Goal: Share content

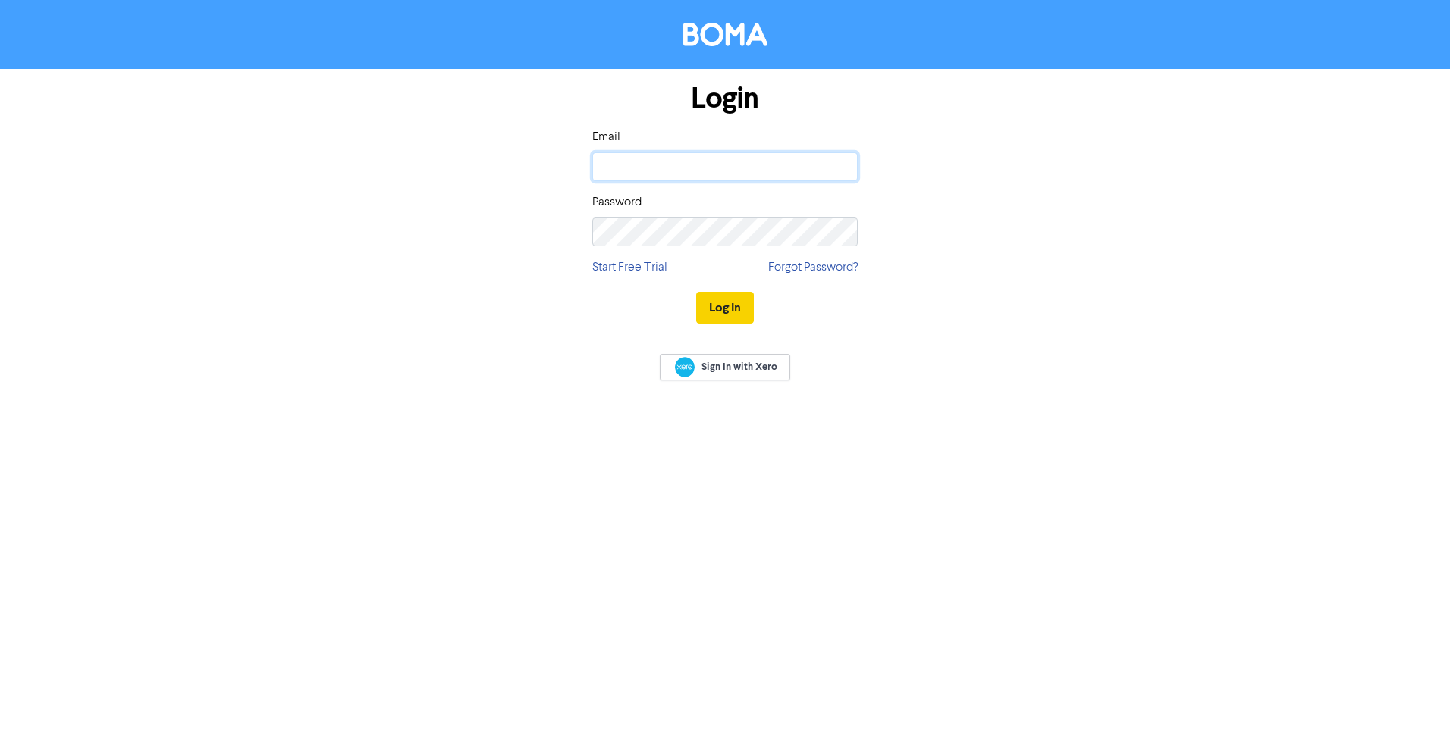
type input "[PERSON_NAME][EMAIL_ADDRESS][DOMAIN_NAME]"
click at [731, 311] on button "Log In" at bounding box center [725, 308] width 58 height 32
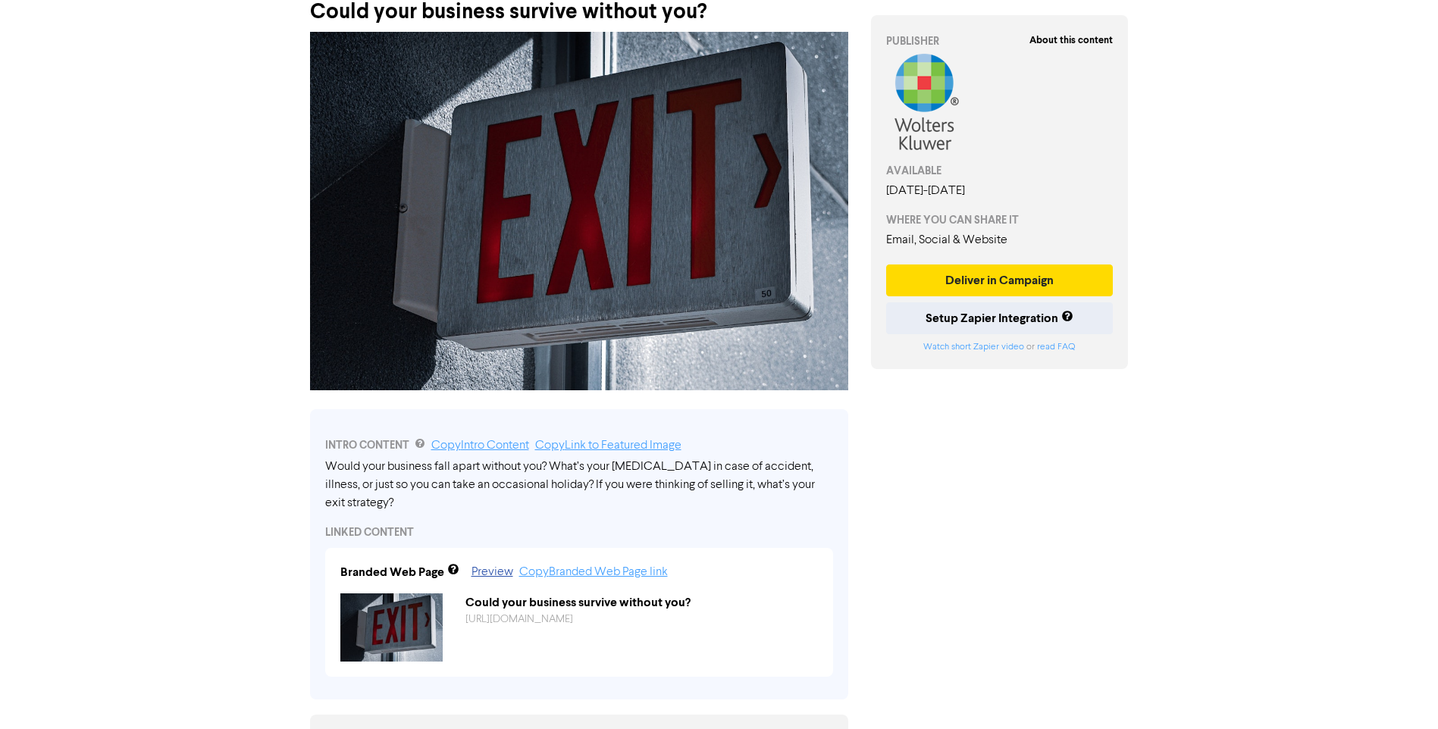
scroll to position [227, 0]
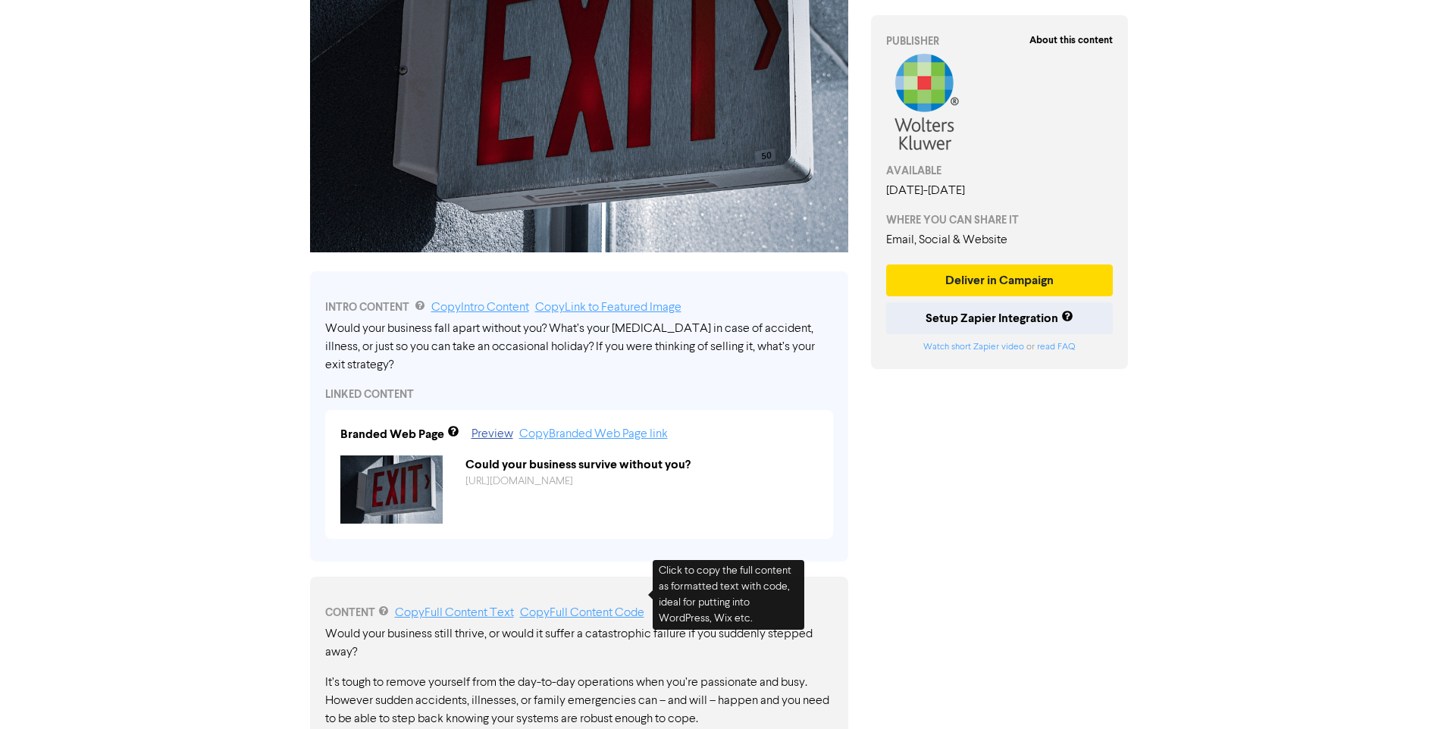
click at [578, 607] on link "Copy Full Content Code" at bounding box center [582, 613] width 124 height 12
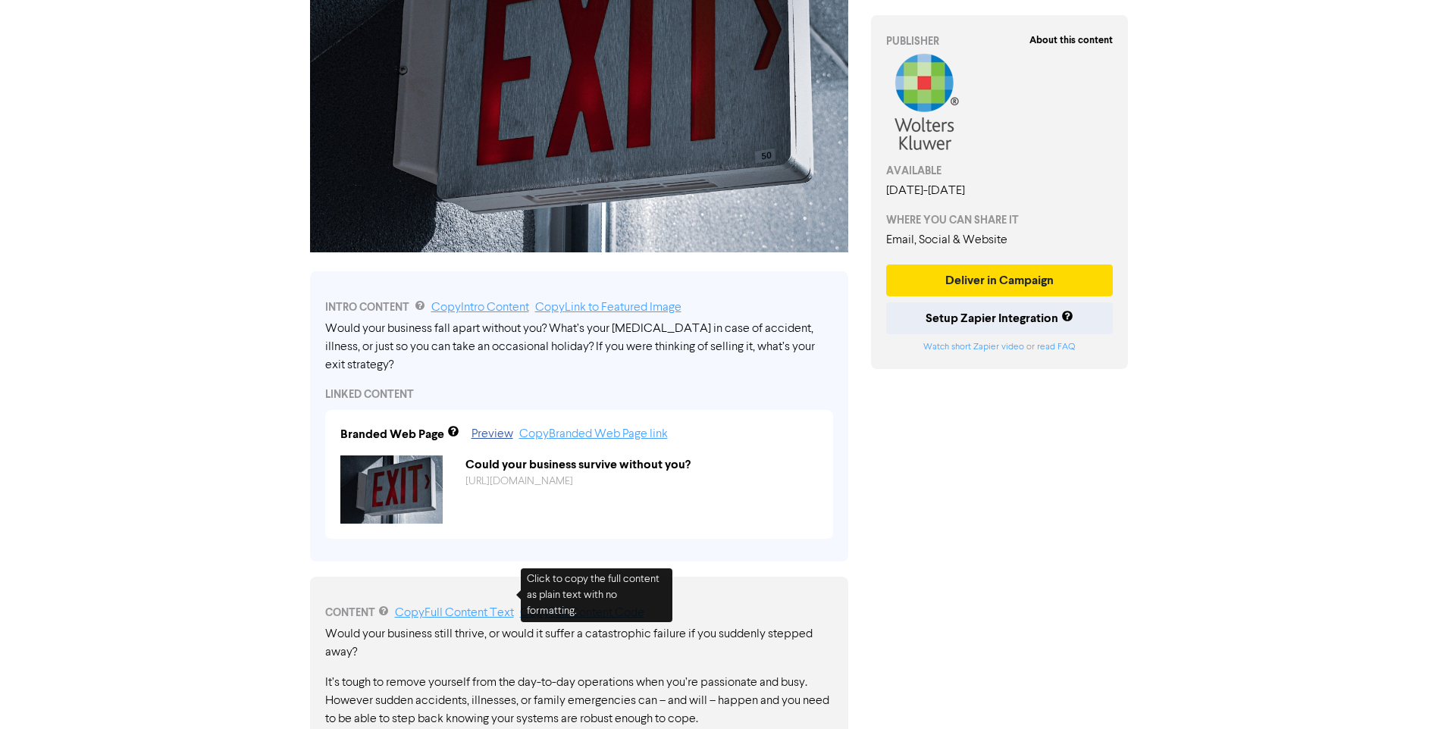
click at [494, 607] on link "Copy Full Content Text" at bounding box center [454, 613] width 119 height 12
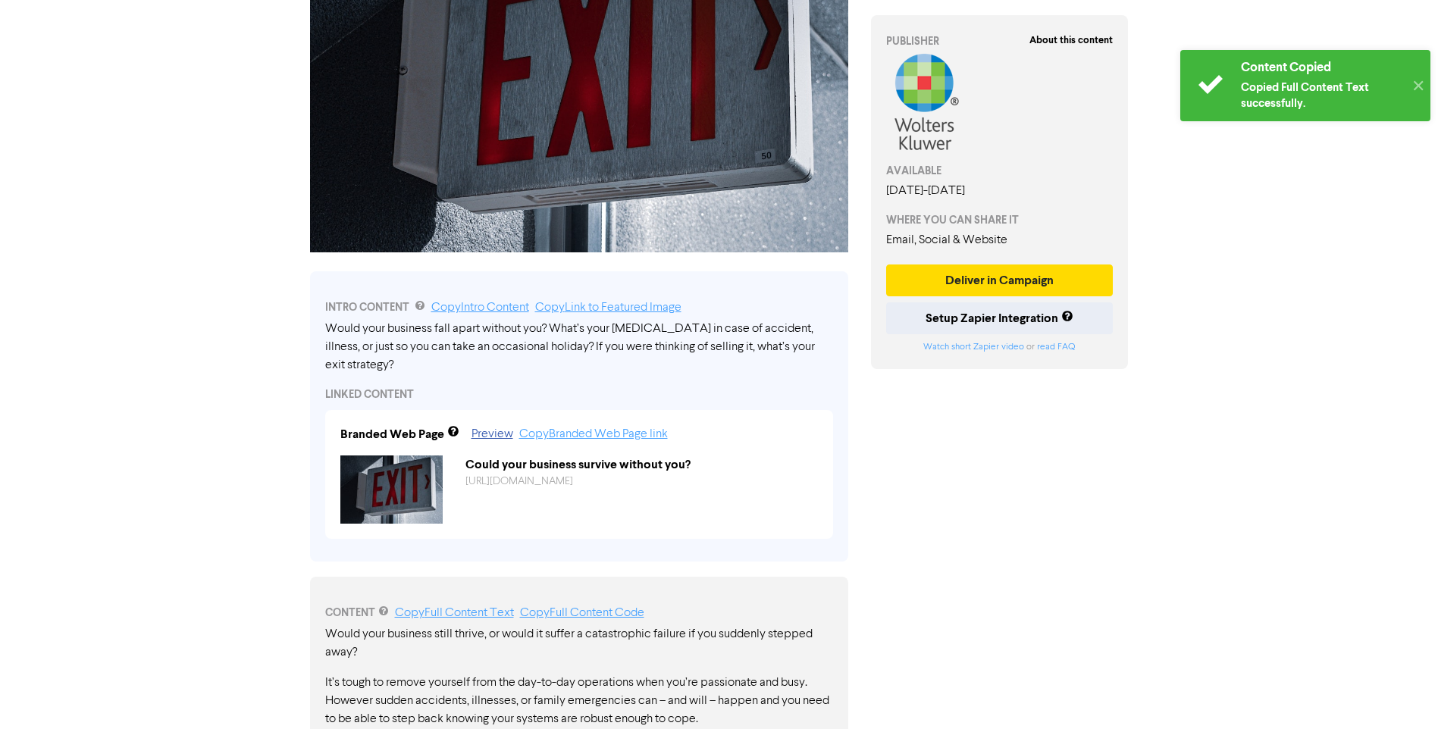
click at [1331, 79] on div "Content Copied Copied Full Content Text successfully." at bounding box center [1322, 85] width 163 height 71
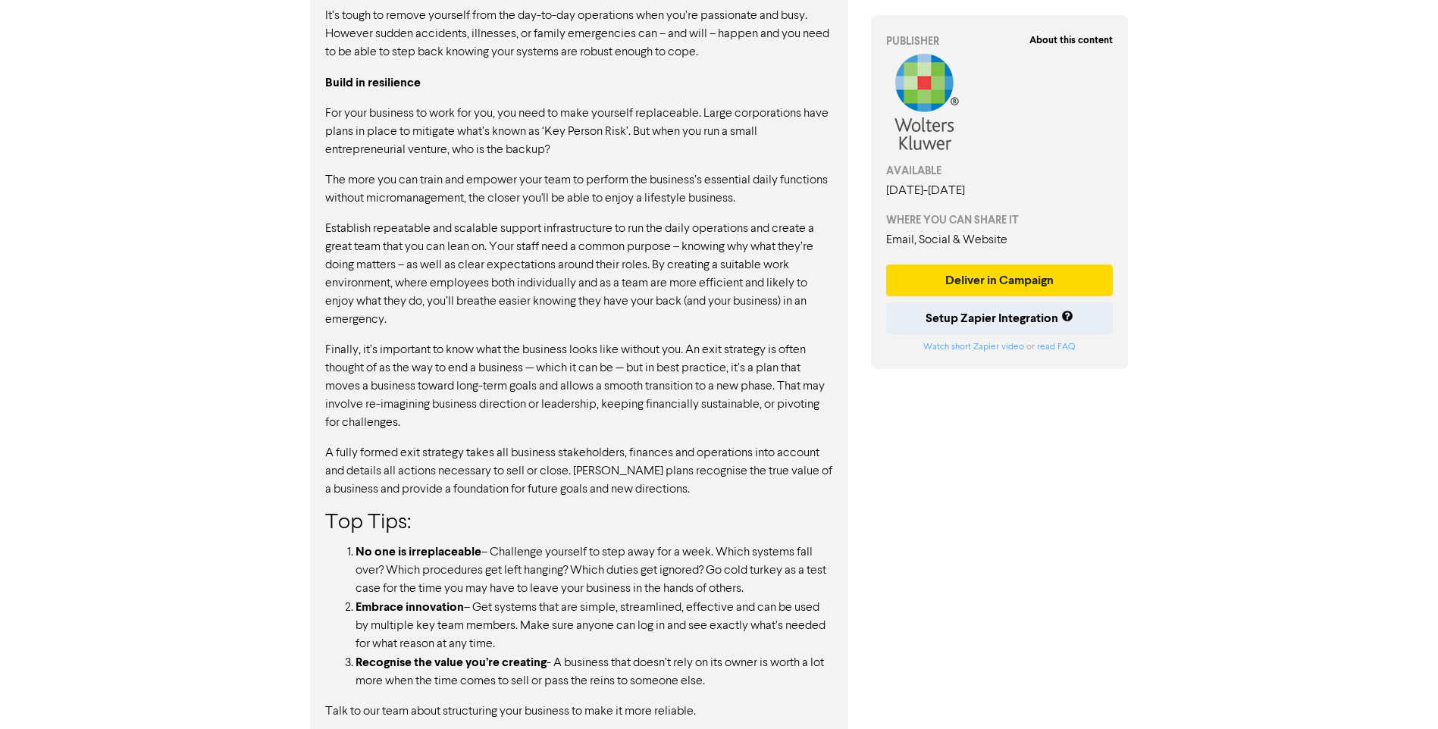
scroll to position [895, 0]
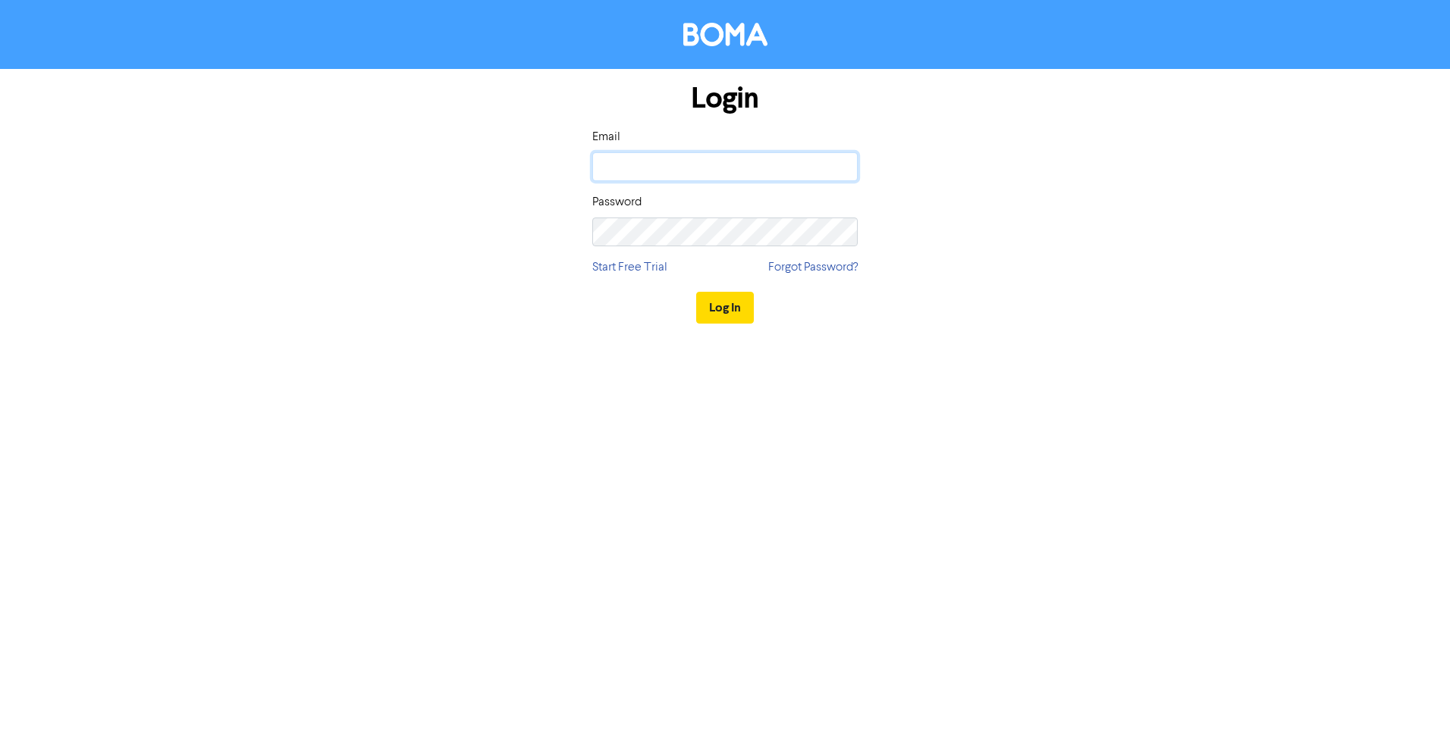
type input "[PERSON_NAME][EMAIL_ADDRESS][DOMAIN_NAME]"
click at [732, 312] on button "Log In" at bounding box center [725, 308] width 58 height 32
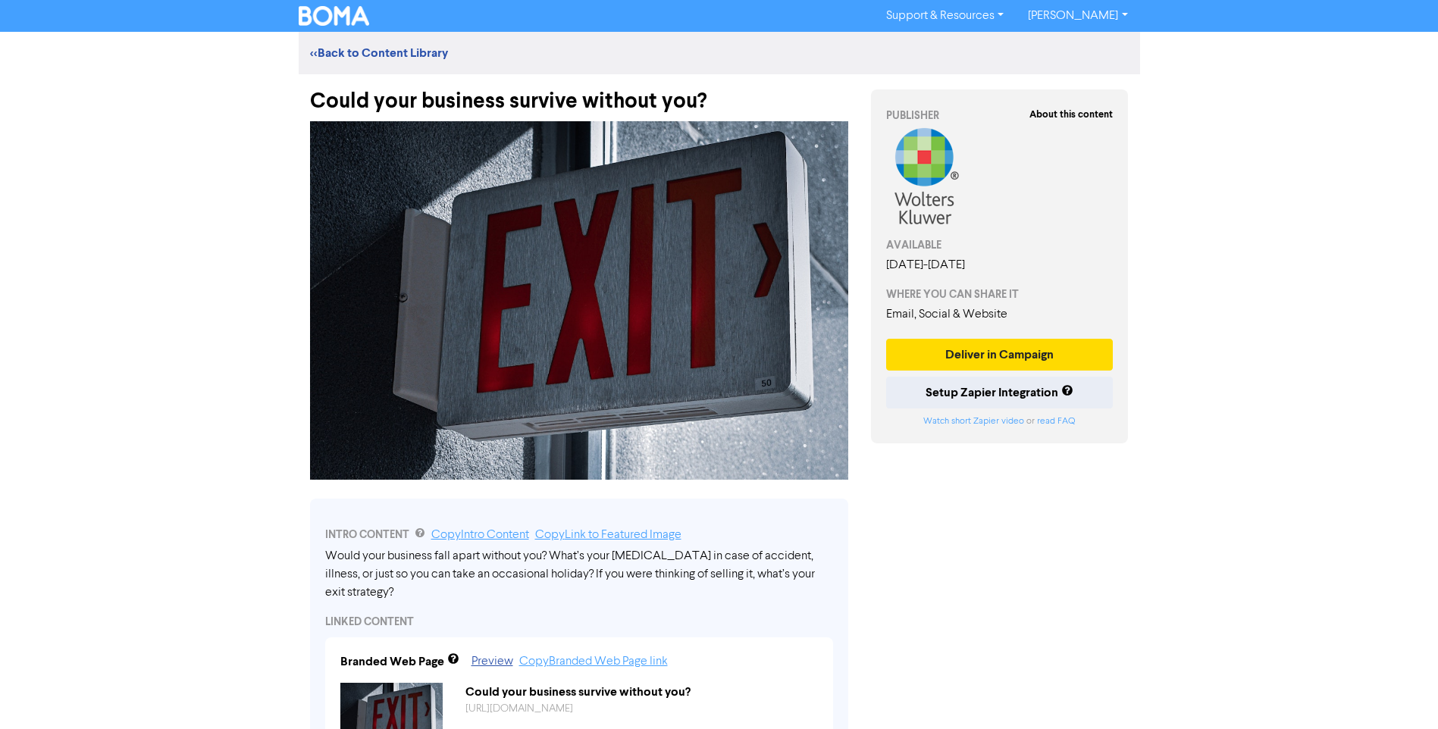
click at [399, 45] on div "<< Back to Content Library" at bounding box center [720, 53] width 842 height 18
click at [409, 47] on link "<< Back to Content Library" at bounding box center [379, 52] width 138 height 15
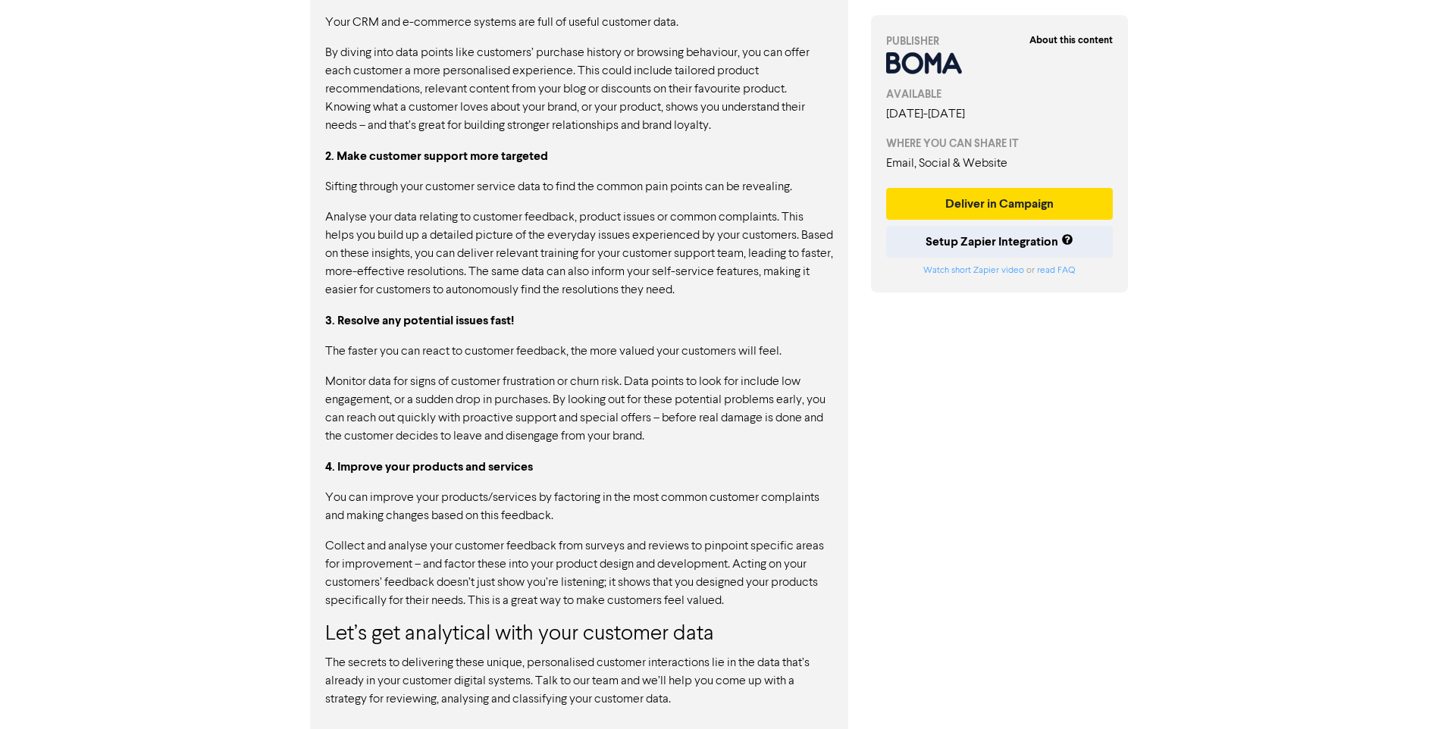
scroll to position [1037, 0]
